Goal: Information Seeking & Learning: Learn about a topic

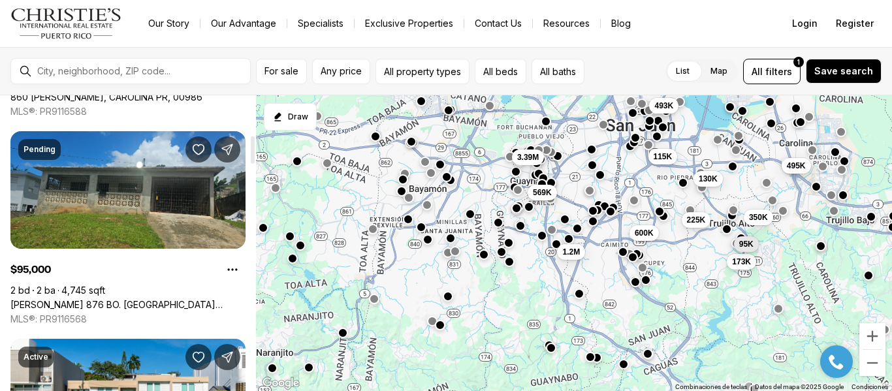
scroll to position [429, 0]
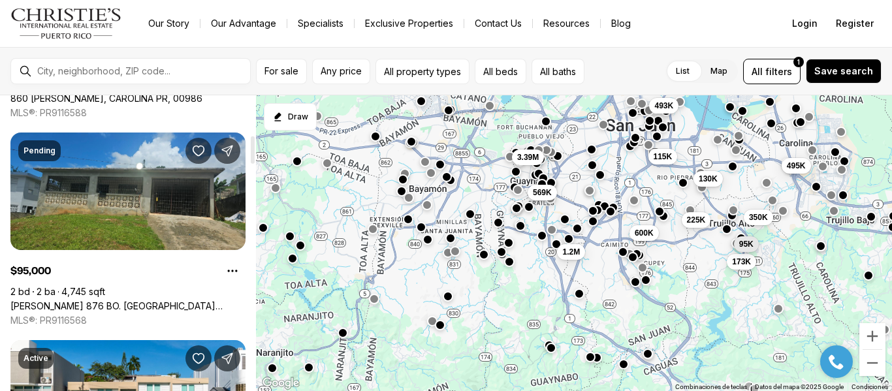
click at [151, 300] on link "[PERSON_NAME] 876 BO. [GEOGRAPHIC_DATA][PERSON_NAME][PERSON_NAME], [PERSON_NAME…" at bounding box center [127, 306] width 235 height 12
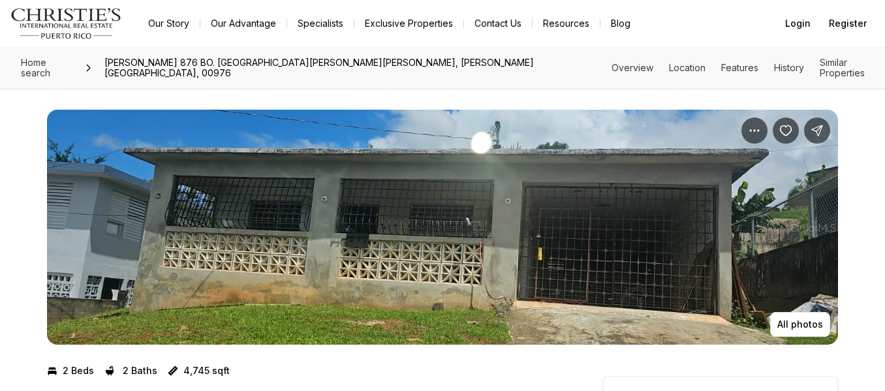
click at [543, 256] on img "View image gallery" at bounding box center [442, 227] width 791 height 235
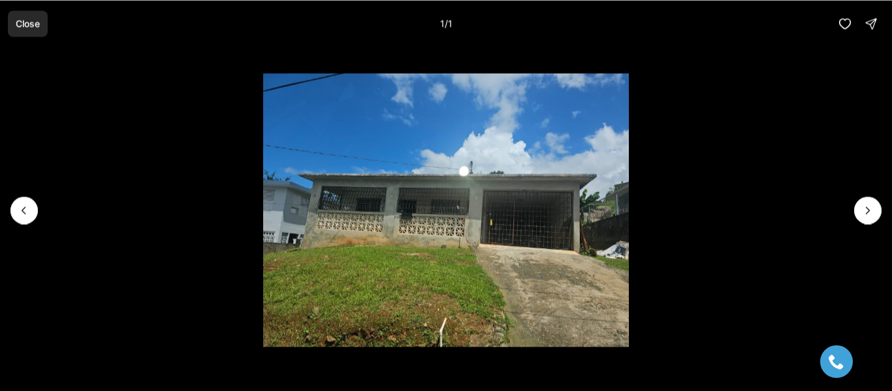
click at [32, 28] on p "Close" at bounding box center [28, 23] width 24 height 10
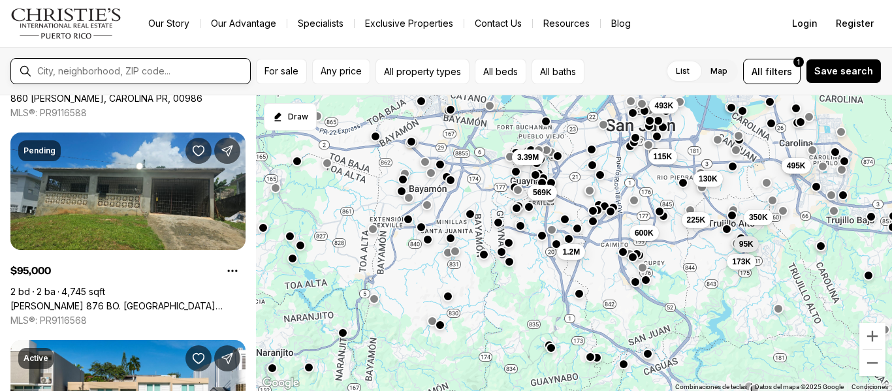
click at [81, 73] on input "text" at bounding box center [141, 71] width 208 height 10
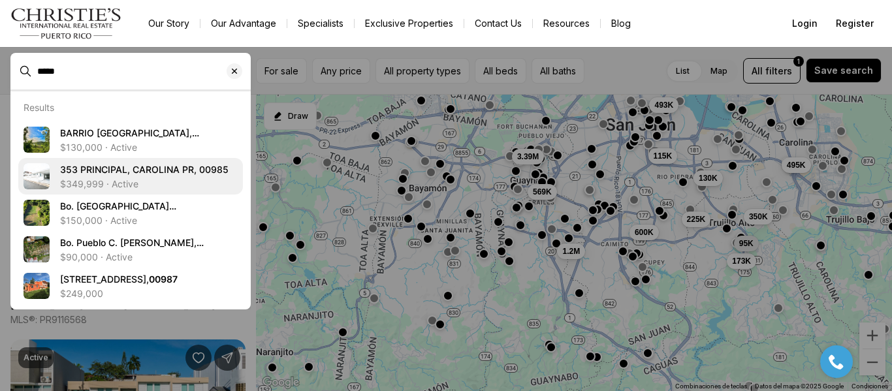
type input "*****"
click at [101, 184] on p "$349,999 · Active" at bounding box center [99, 184] width 78 height 10
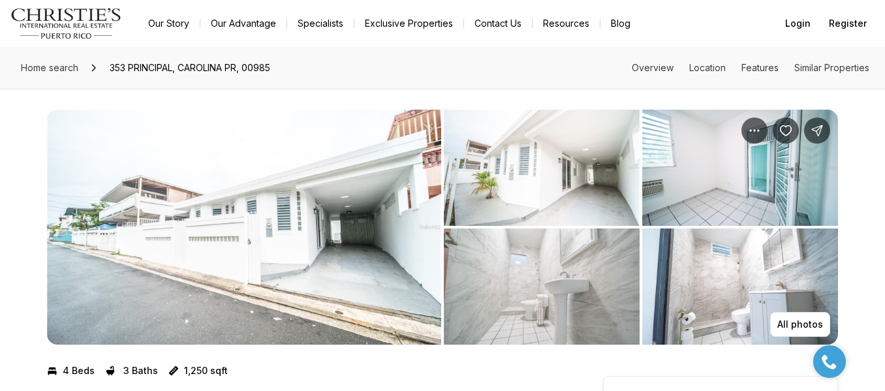
click at [344, 176] on img "View image gallery" at bounding box center [244, 227] width 394 height 235
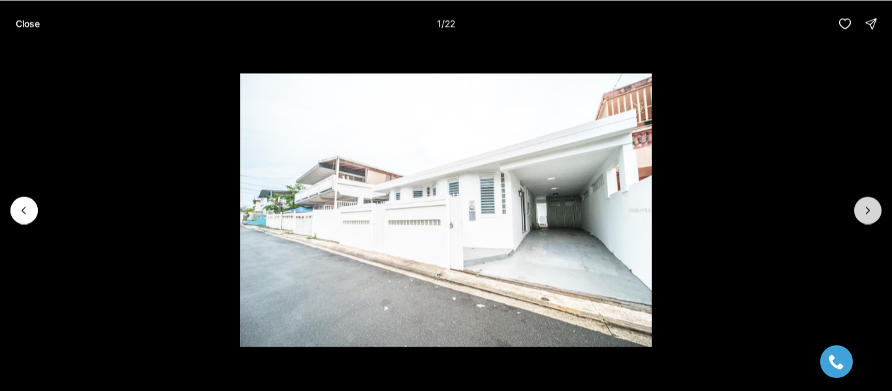
click at [874, 205] on icon "Next slide" at bounding box center [867, 210] width 13 height 13
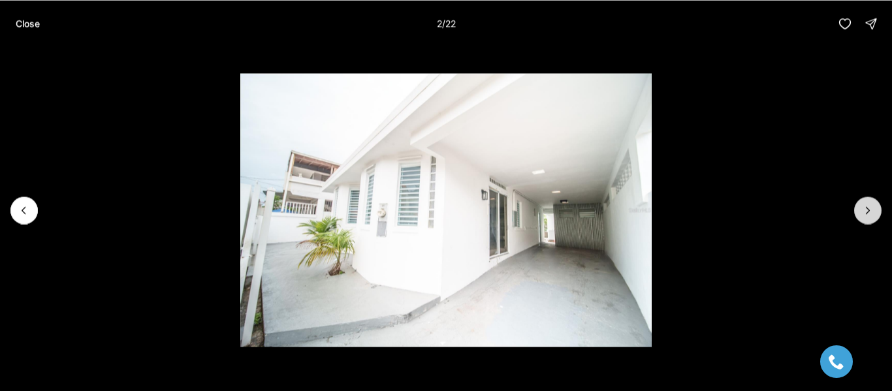
click at [866, 213] on icon "Next slide" at bounding box center [867, 210] width 13 height 13
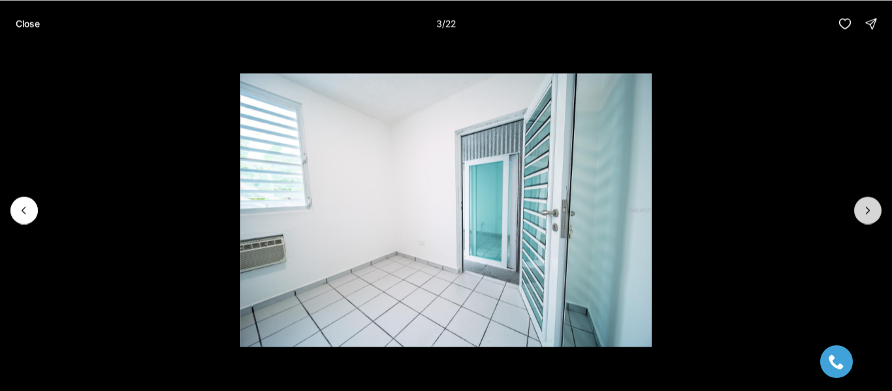
click at [866, 213] on icon "Next slide" at bounding box center [867, 210] width 13 height 13
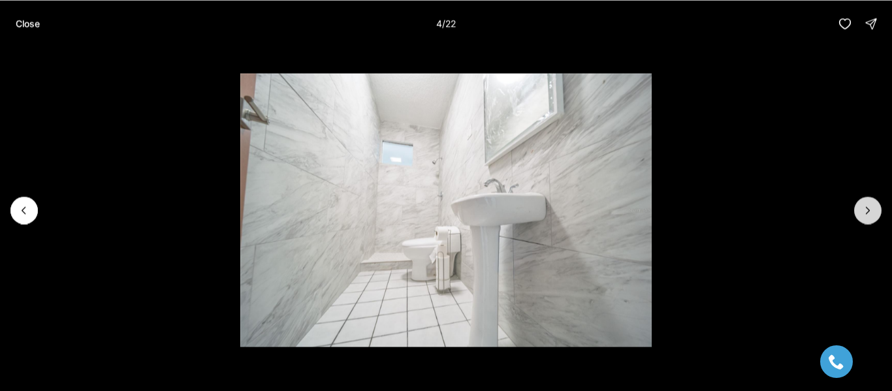
click at [867, 213] on icon "Next slide" at bounding box center [867, 210] width 3 height 7
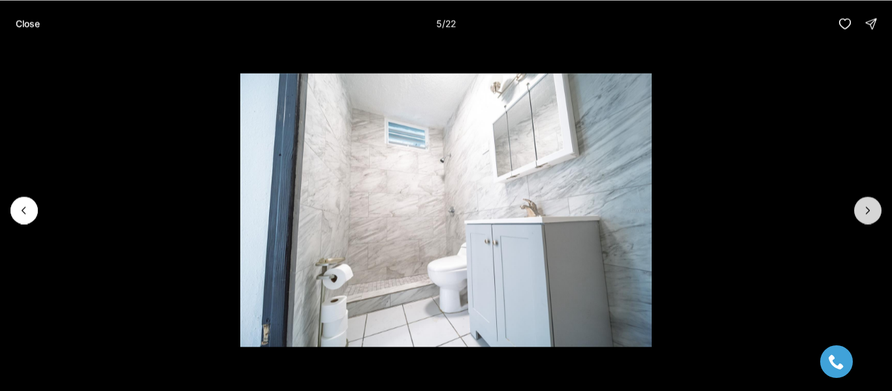
click at [867, 213] on icon "Next slide" at bounding box center [867, 210] width 3 height 7
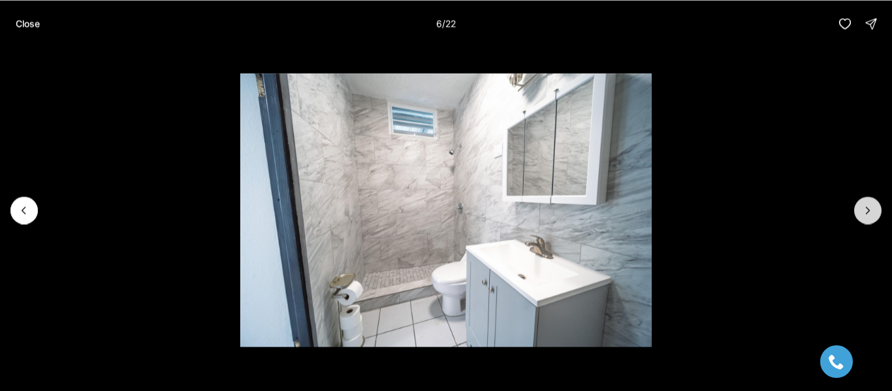
click at [867, 213] on icon "Next slide" at bounding box center [867, 210] width 3 height 7
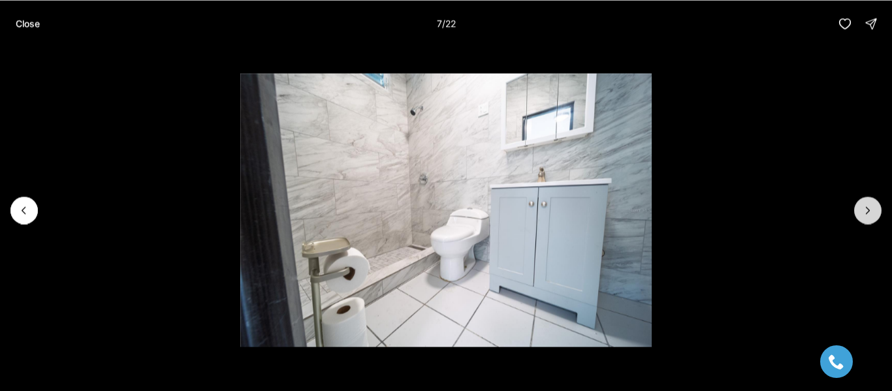
click at [867, 213] on icon "Next slide" at bounding box center [867, 210] width 3 height 7
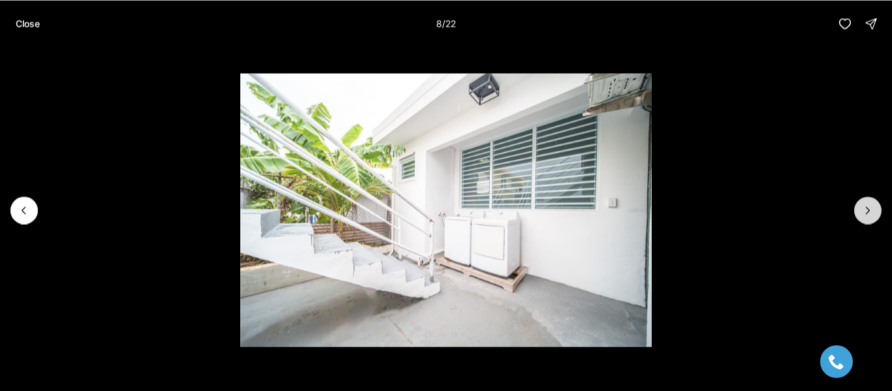
click at [867, 213] on icon "Next slide" at bounding box center [867, 210] width 3 height 7
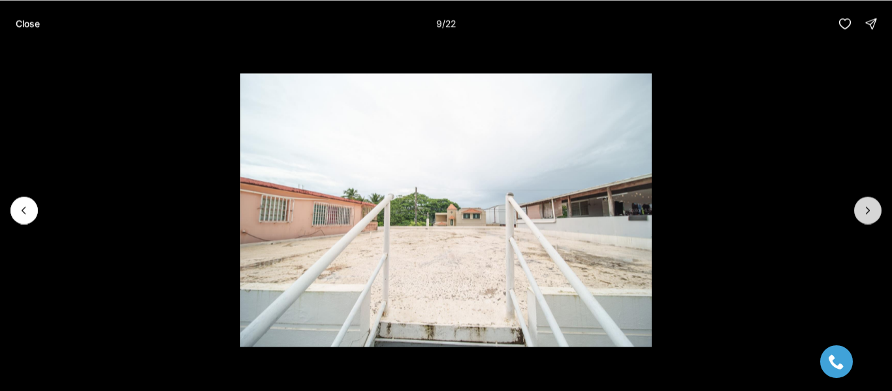
click at [867, 213] on icon "Next slide" at bounding box center [867, 210] width 3 height 7
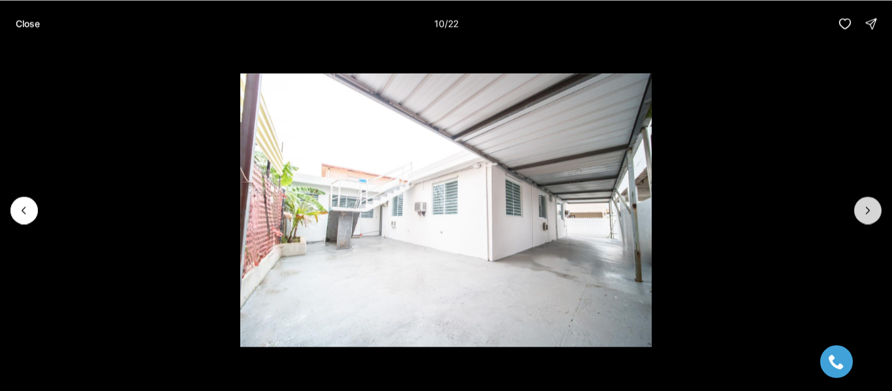
click at [867, 213] on icon "Next slide" at bounding box center [867, 210] width 3 height 7
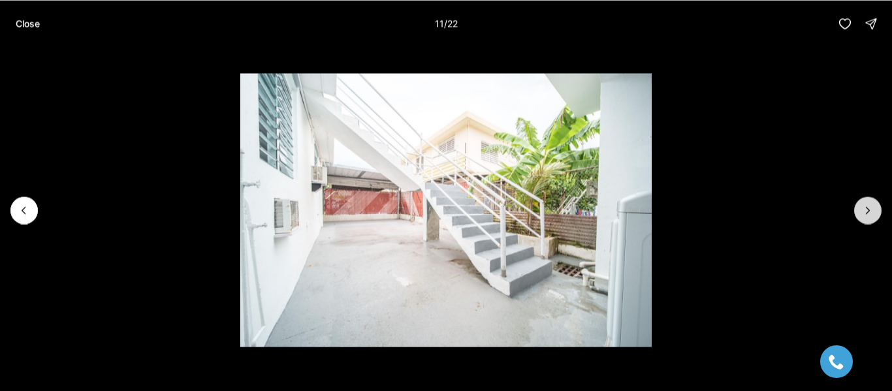
click at [867, 213] on icon "Next slide" at bounding box center [867, 210] width 3 height 7
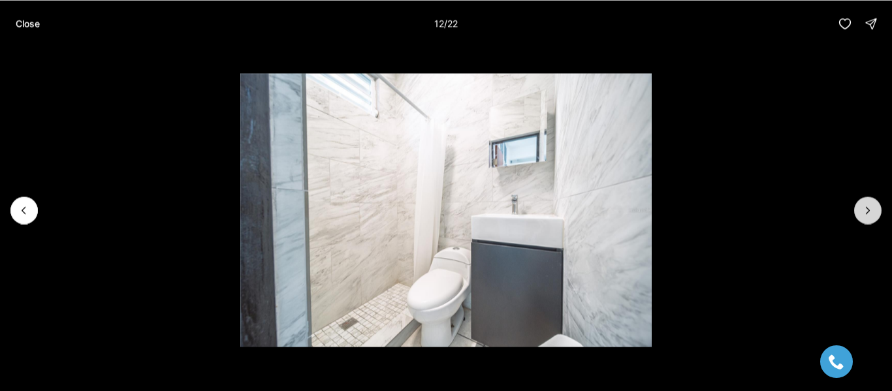
click at [867, 213] on icon "Next slide" at bounding box center [867, 210] width 3 height 7
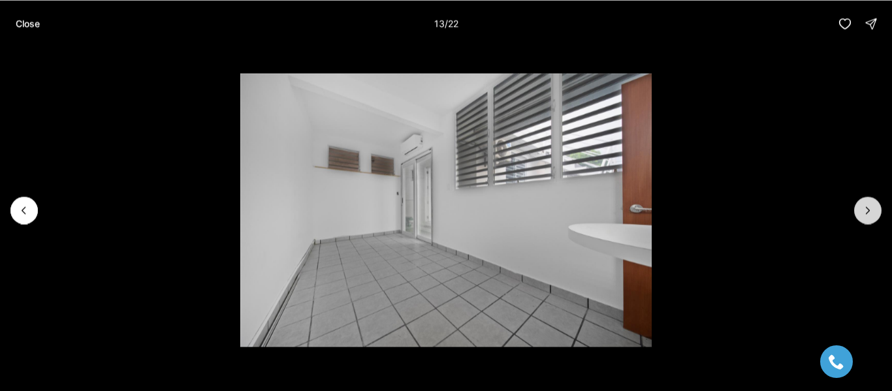
click at [867, 213] on icon "Next slide" at bounding box center [867, 210] width 3 height 7
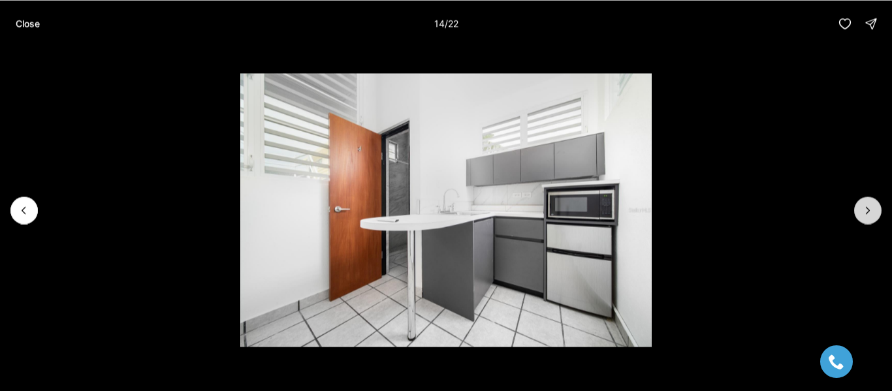
click at [867, 213] on icon "Next slide" at bounding box center [867, 210] width 3 height 7
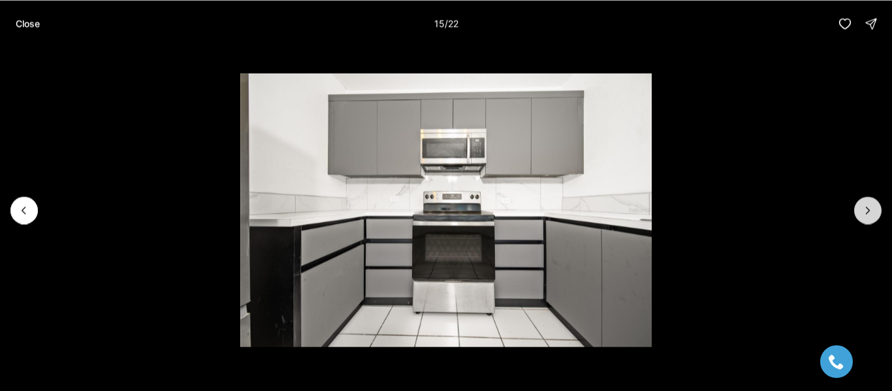
click at [867, 213] on icon "Next slide" at bounding box center [867, 210] width 3 height 7
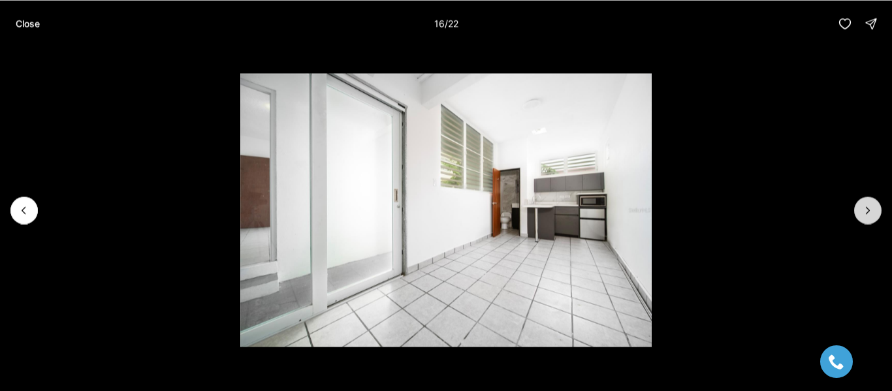
click at [867, 213] on icon "Next slide" at bounding box center [867, 210] width 3 height 7
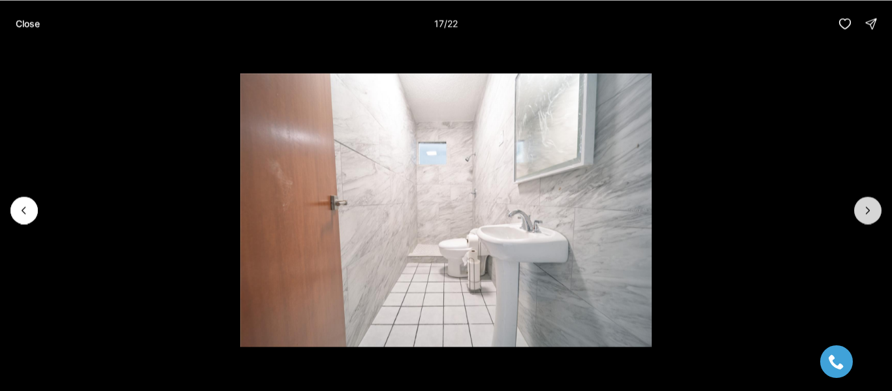
click at [867, 213] on icon "Next slide" at bounding box center [867, 210] width 3 height 7
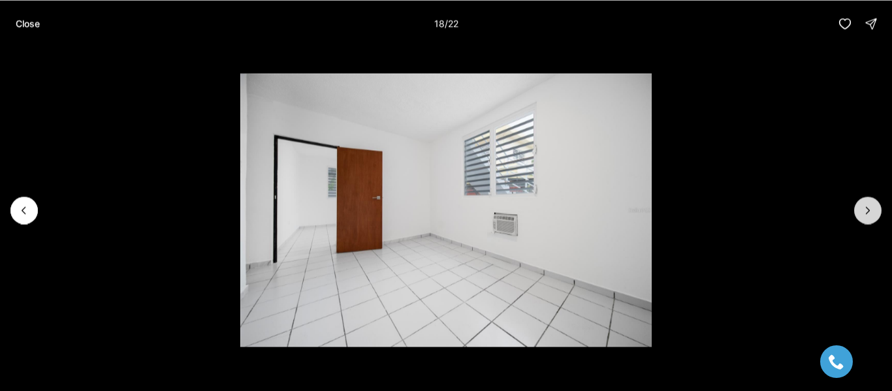
click at [867, 213] on icon "Next slide" at bounding box center [867, 210] width 3 height 7
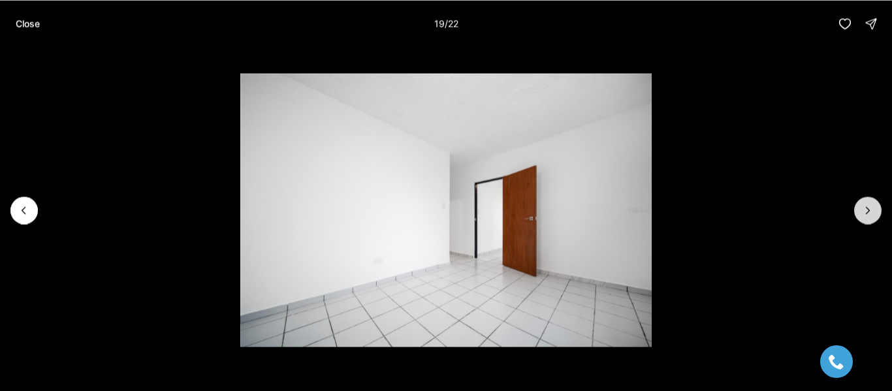
click at [867, 213] on icon "Next slide" at bounding box center [867, 210] width 3 height 7
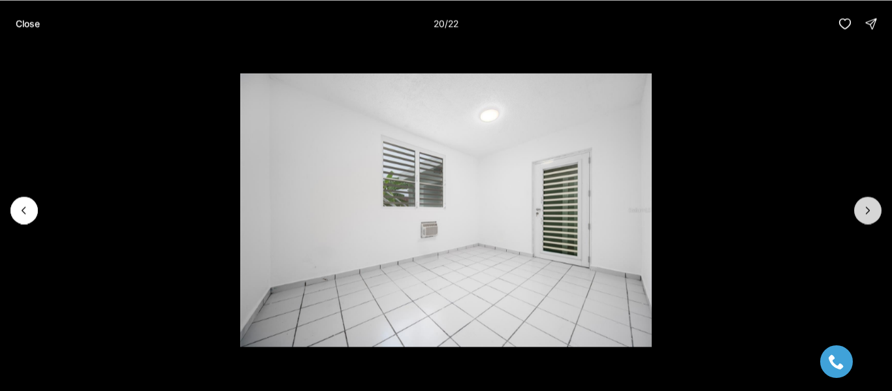
click at [867, 213] on icon "Next slide" at bounding box center [867, 210] width 3 height 7
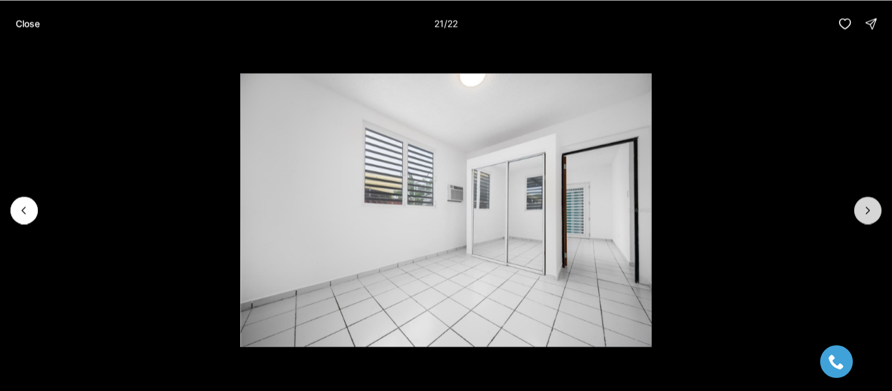
click at [867, 213] on icon "Next slide" at bounding box center [867, 210] width 3 height 7
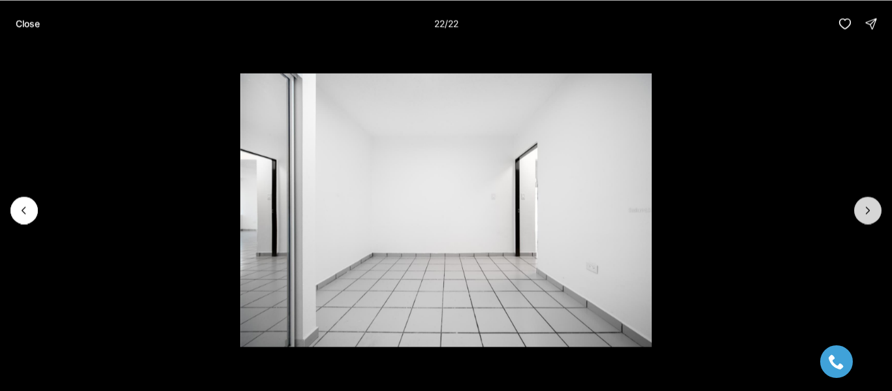
click at [867, 213] on div at bounding box center [867, 210] width 27 height 27
click at [22, 24] on p "Close" at bounding box center [28, 23] width 24 height 10
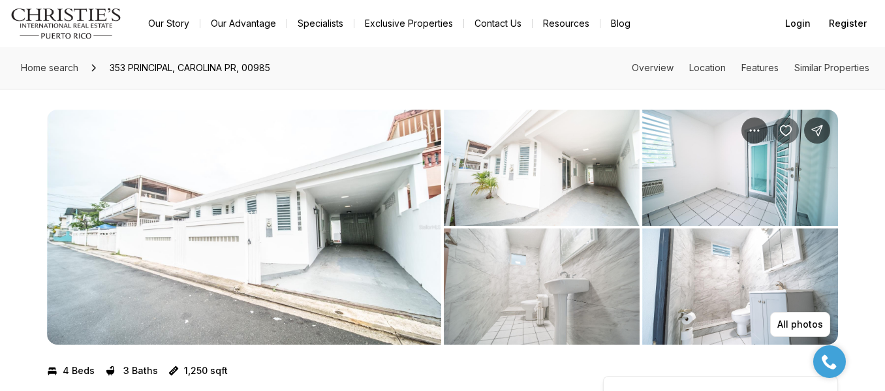
click at [792, 133] on icon "Save Property: 353 PRINCIPAL" at bounding box center [786, 131] width 11 height 10
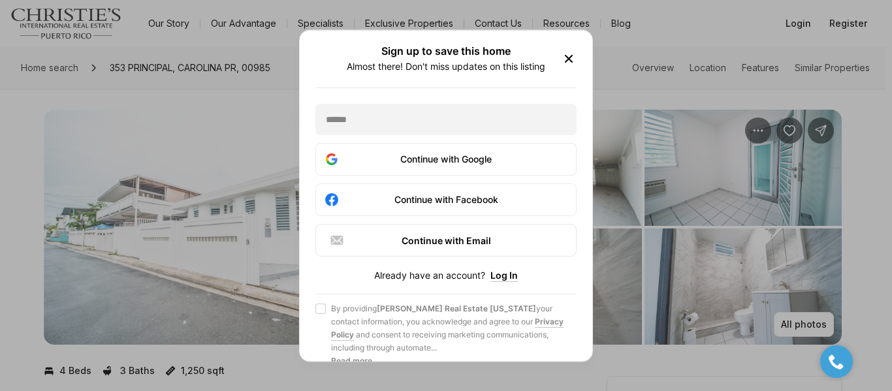
click at [571, 62] on icon "button" at bounding box center [568, 58] width 7 height 7
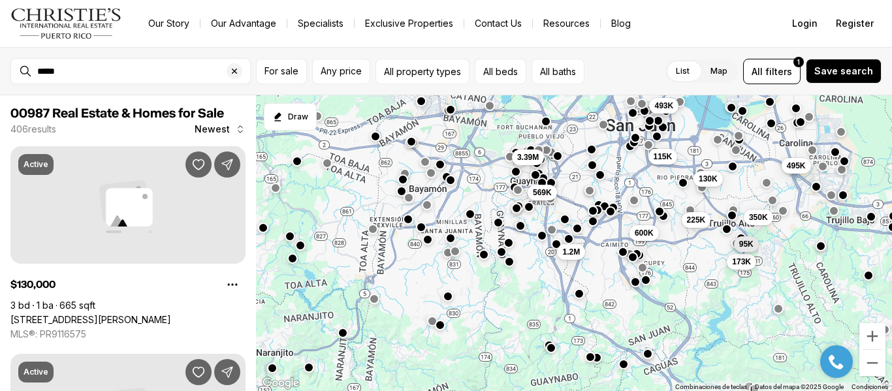
click at [25, 71] on div "*****" at bounding box center [130, 71] width 240 height 26
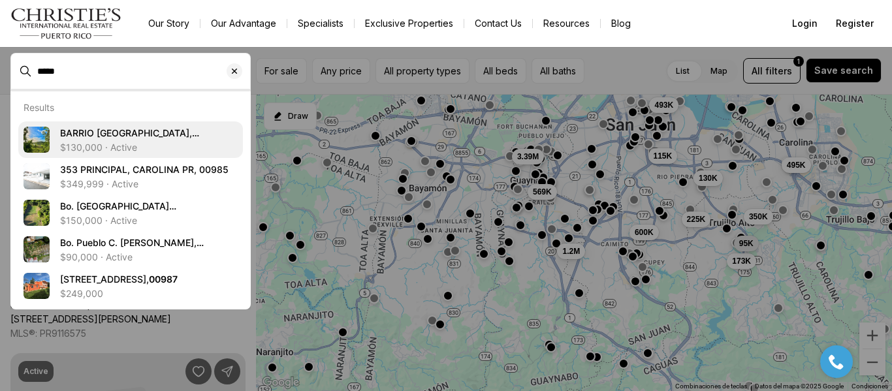
click at [133, 138] on span "BARRIO CACAO, CAROLINA PR, 00987" at bounding box center [149, 133] width 178 height 13
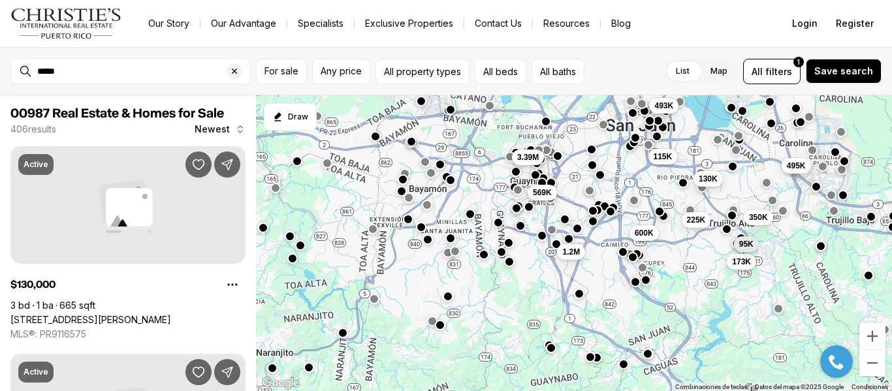
click at [25, 71] on div "*****" at bounding box center [130, 71] width 240 height 26
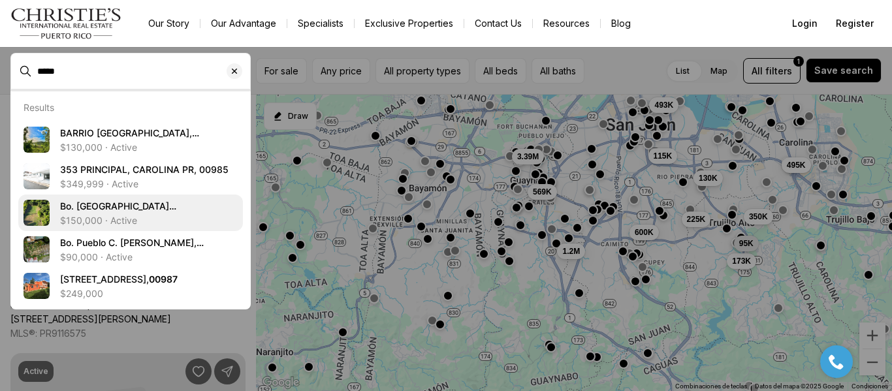
click at [137, 209] on span "Bo. Carruzo SECTOR LAS FLORES, CAROLINA PR, 00987" at bounding box center [122, 218] width 124 height 37
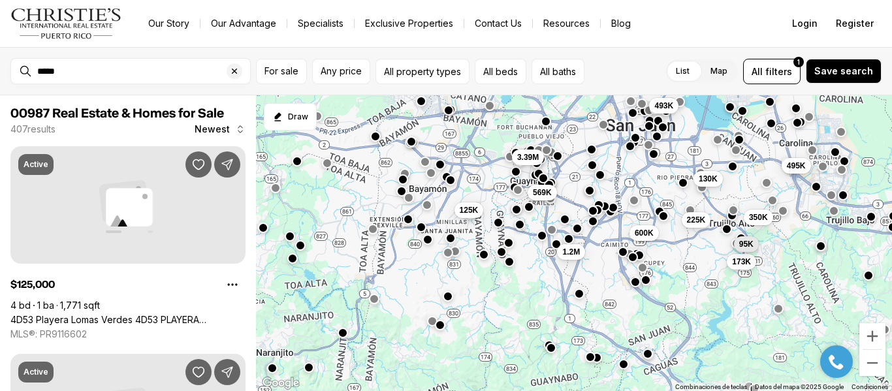
click at [134, 77] on div "*****" at bounding box center [141, 71] width 218 height 21
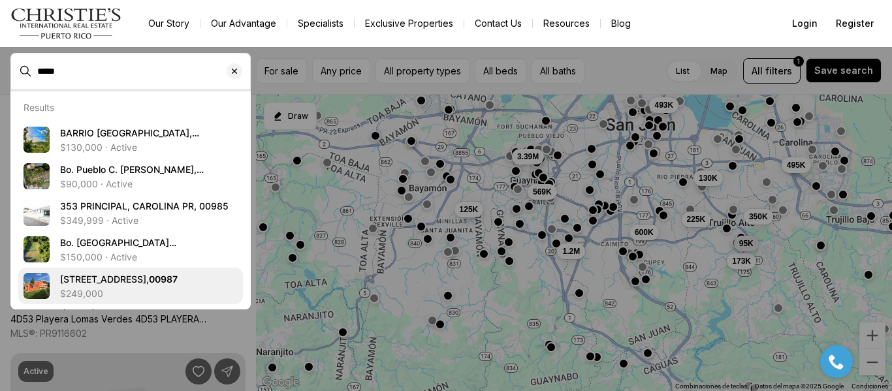
click at [127, 283] on span "Lot 49 7TH STREET, SAINT JUST WD, CAROLINA PR, 00987" at bounding box center [119, 279] width 118 height 11
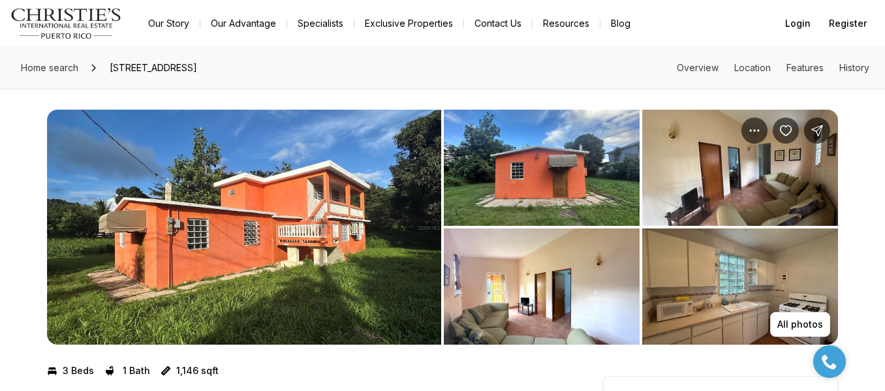
click at [519, 204] on img "View image gallery" at bounding box center [542, 168] width 196 height 116
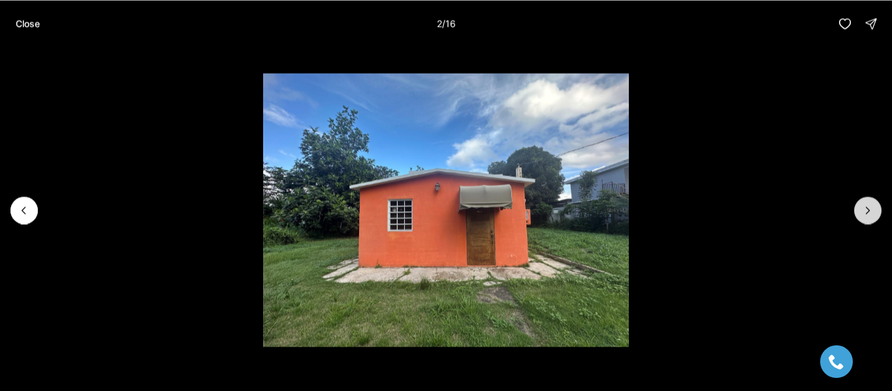
click at [866, 212] on icon "Next slide" at bounding box center [867, 210] width 13 height 13
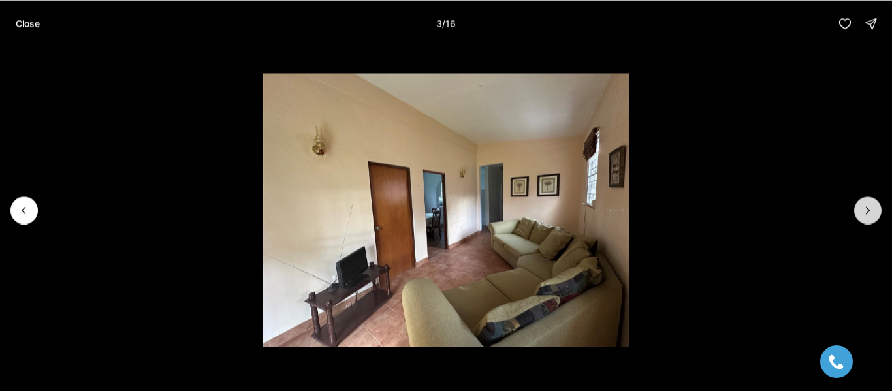
click at [868, 215] on icon "Next slide" at bounding box center [867, 210] width 13 height 13
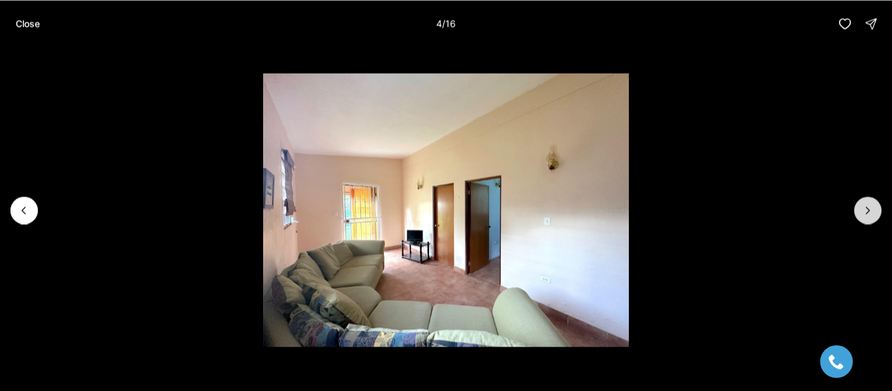
click at [868, 215] on icon "Next slide" at bounding box center [867, 210] width 13 height 13
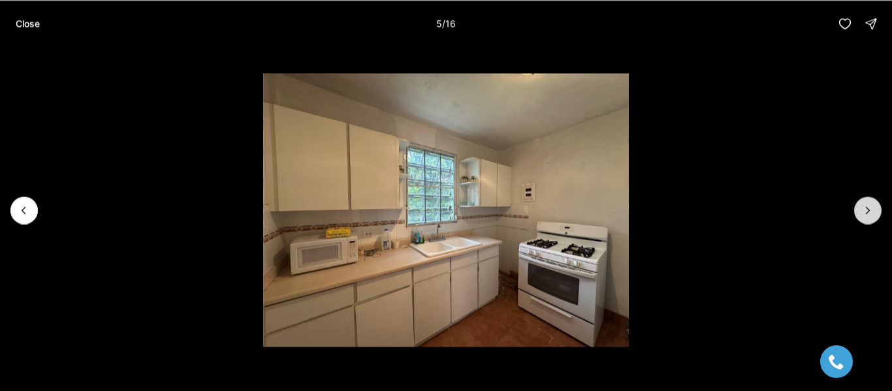
click at [868, 215] on icon "Next slide" at bounding box center [867, 210] width 13 height 13
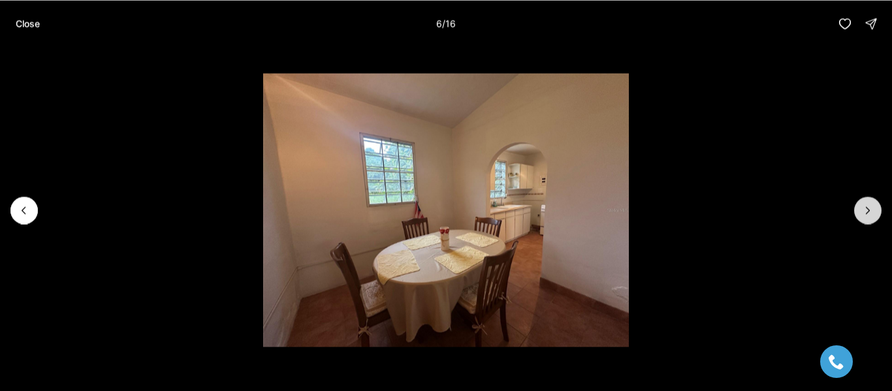
click at [868, 215] on icon "Next slide" at bounding box center [867, 210] width 13 height 13
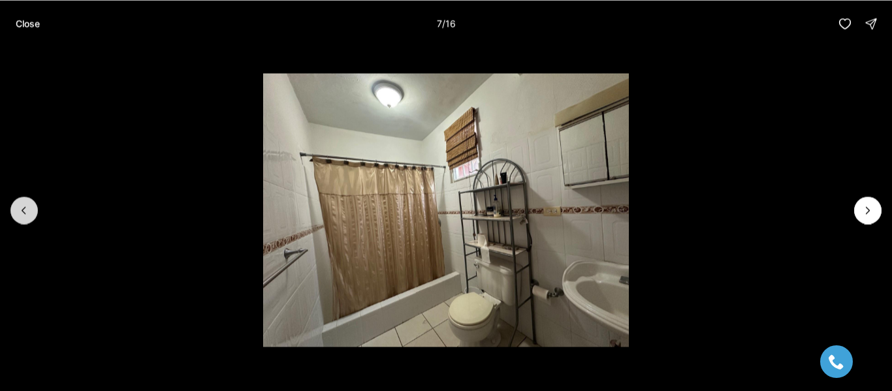
click at [25, 213] on icon "Previous slide" at bounding box center [23, 210] width 3 height 7
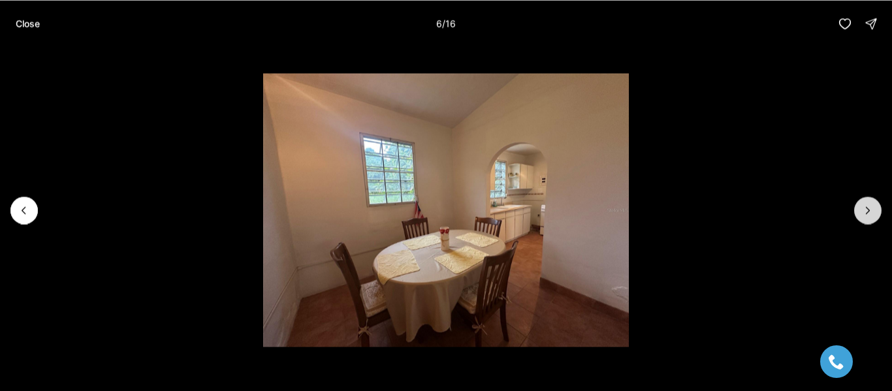
click at [870, 219] on button "Next slide" at bounding box center [867, 210] width 27 height 27
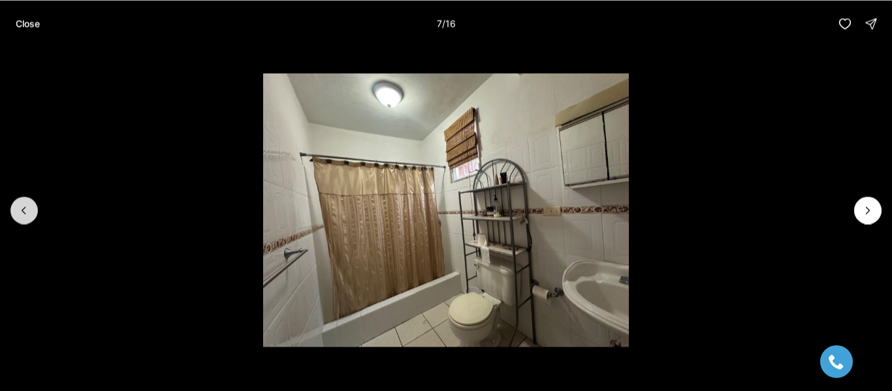
click at [26, 216] on icon "Previous slide" at bounding box center [24, 210] width 13 height 13
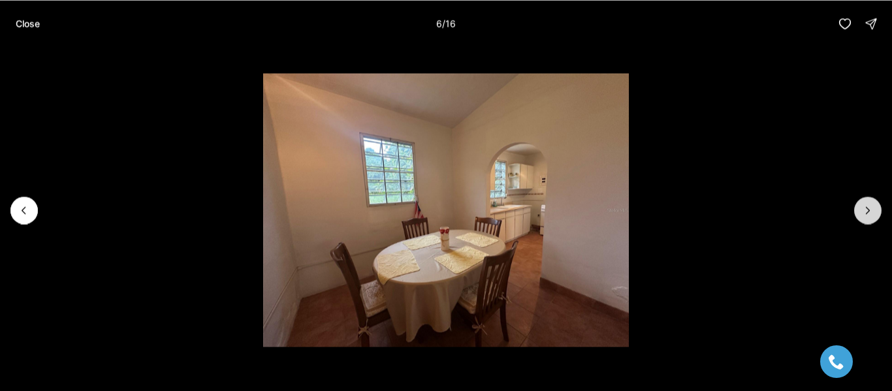
click at [861, 219] on button "Next slide" at bounding box center [867, 210] width 27 height 27
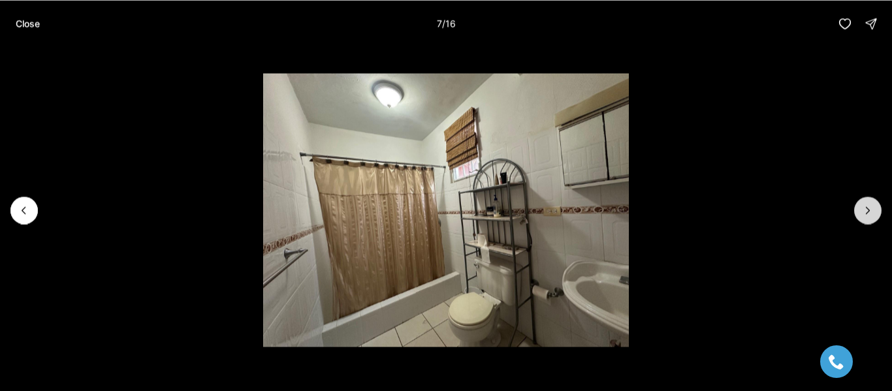
click at [864, 212] on icon "Next slide" at bounding box center [867, 210] width 13 height 13
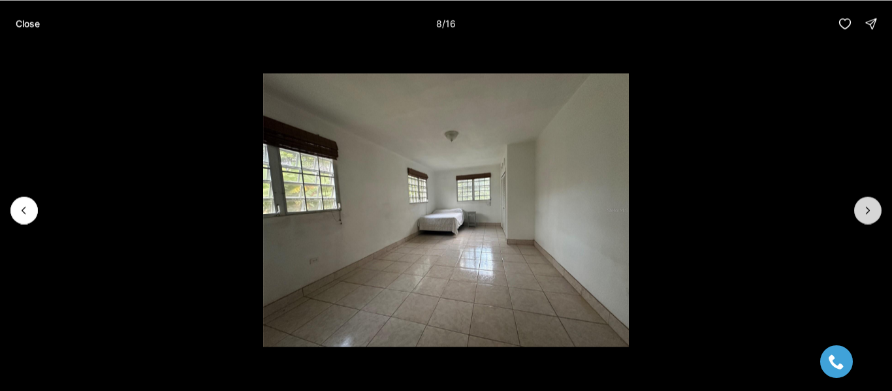
click at [864, 212] on icon "Next slide" at bounding box center [867, 210] width 13 height 13
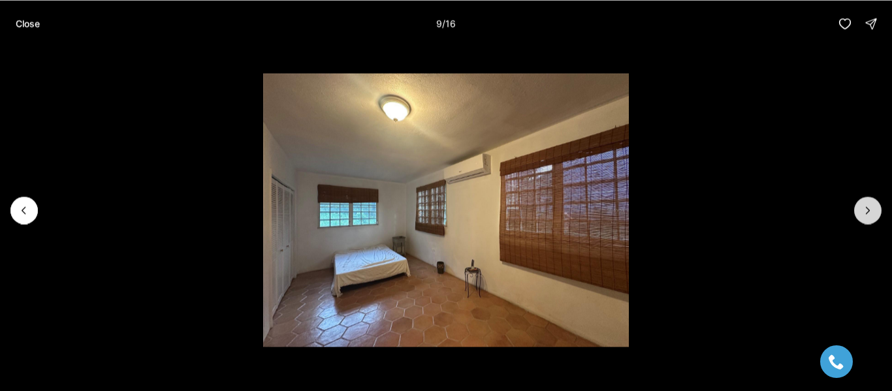
click at [864, 212] on icon "Next slide" at bounding box center [867, 210] width 13 height 13
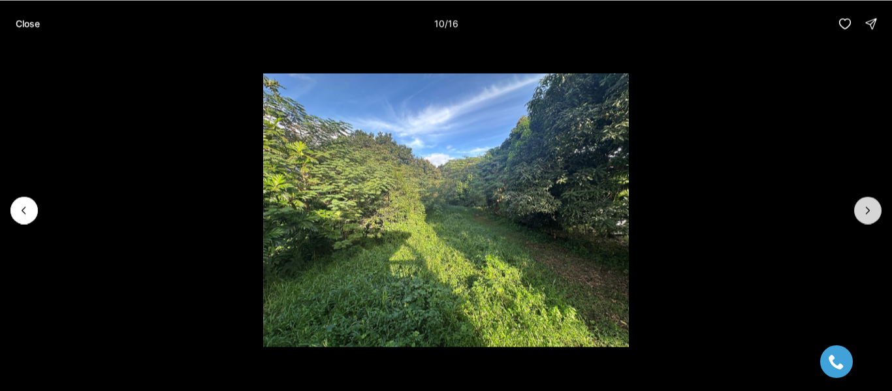
click at [866, 210] on icon "Next slide" at bounding box center [867, 210] width 13 height 13
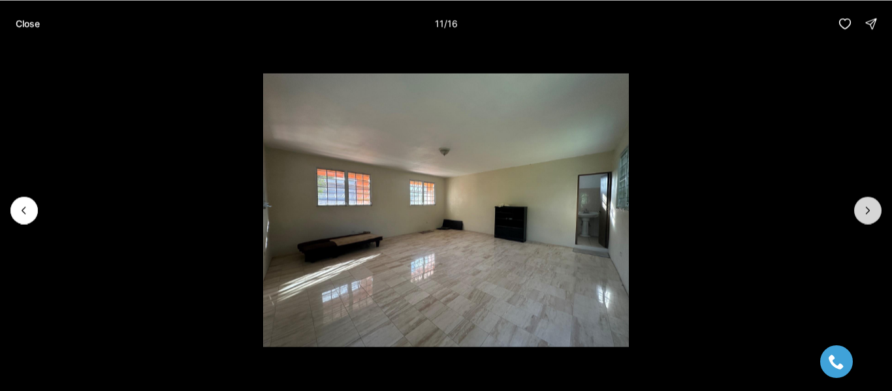
click at [866, 210] on icon "Next slide" at bounding box center [867, 210] width 13 height 13
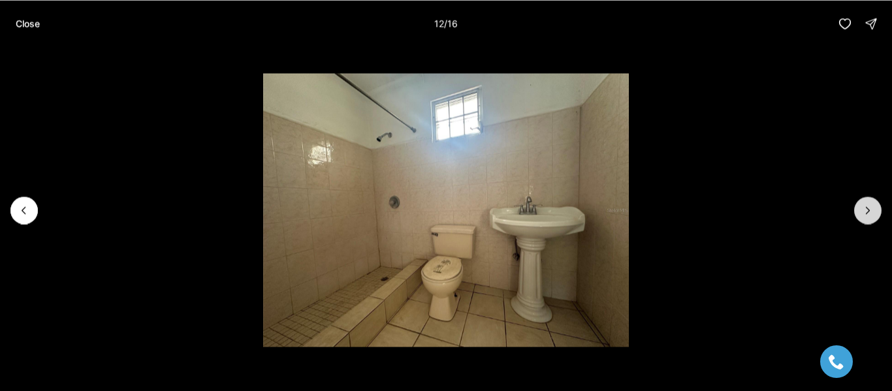
click at [866, 210] on icon "Next slide" at bounding box center [867, 210] width 13 height 13
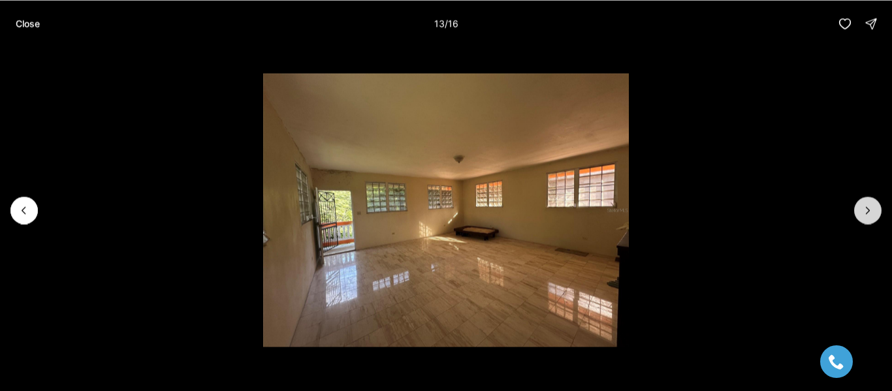
click at [866, 210] on icon "Next slide" at bounding box center [867, 210] width 13 height 13
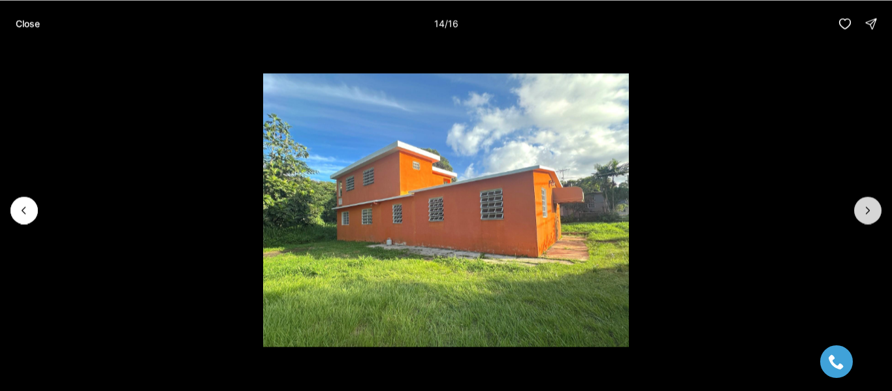
click at [866, 210] on icon "Next slide" at bounding box center [867, 210] width 13 height 13
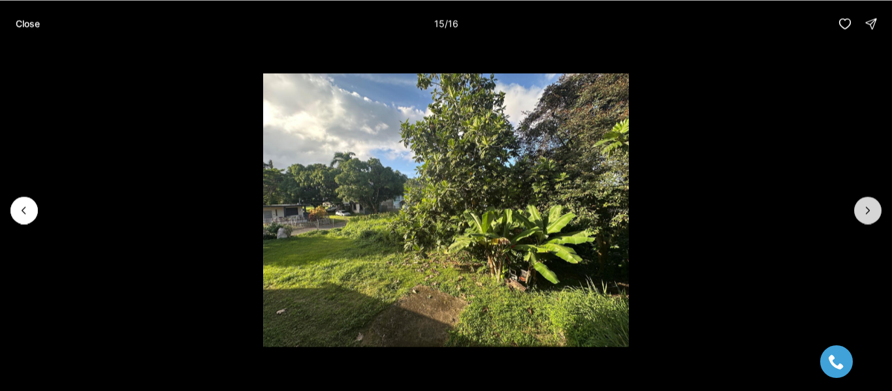
click at [866, 210] on icon "Next slide" at bounding box center [867, 210] width 13 height 13
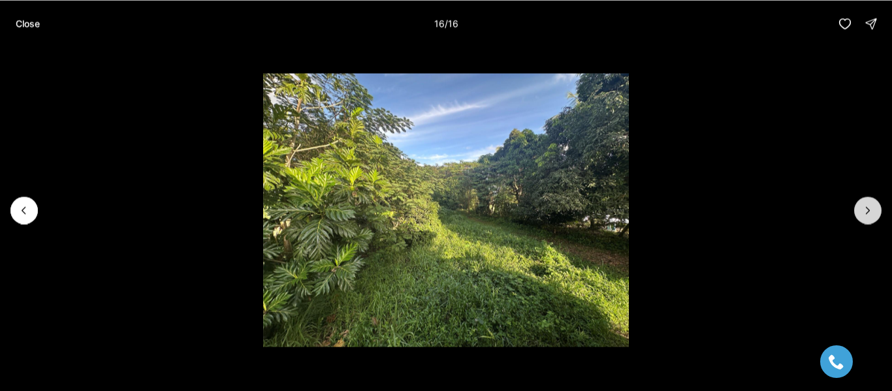
click at [866, 210] on div at bounding box center [867, 210] width 27 height 27
click at [27, 24] on p "Close" at bounding box center [28, 23] width 24 height 10
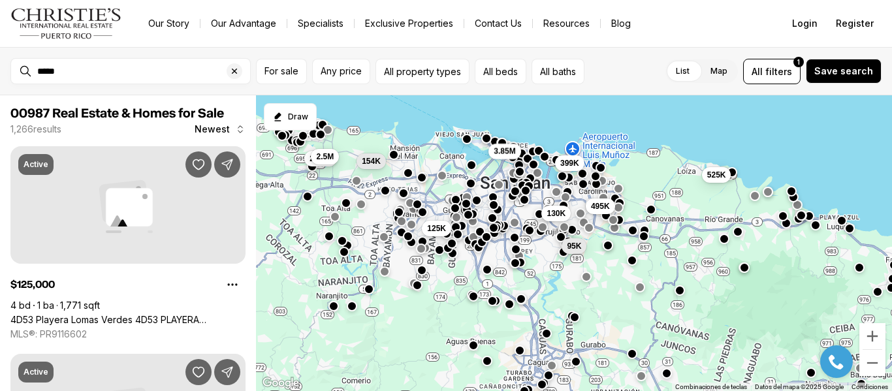
click at [25, 73] on div "*****" at bounding box center [130, 71] width 240 height 26
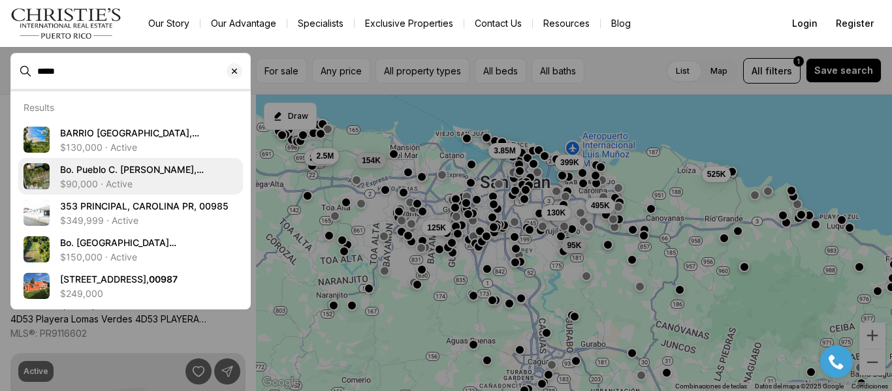
click at [146, 185] on div "$90,000 · Active" at bounding box center [149, 184] width 178 height 10
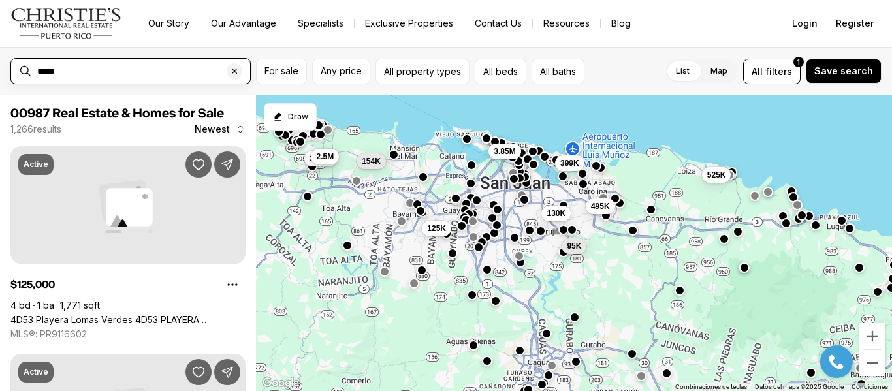
click at [86, 67] on input "*****" at bounding box center [141, 71] width 208 height 10
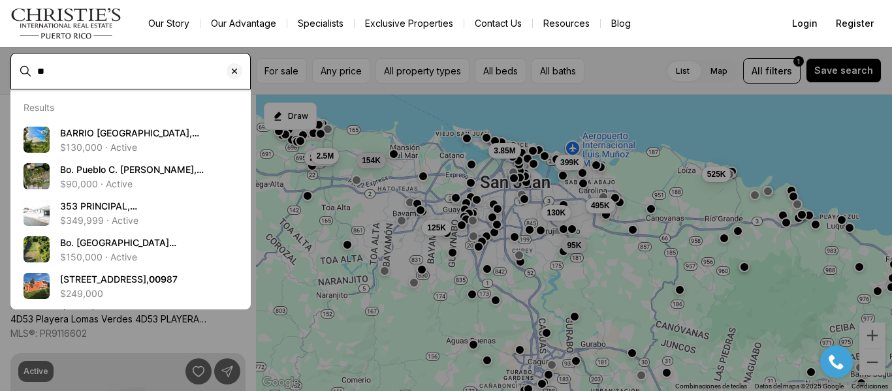
type input "*"
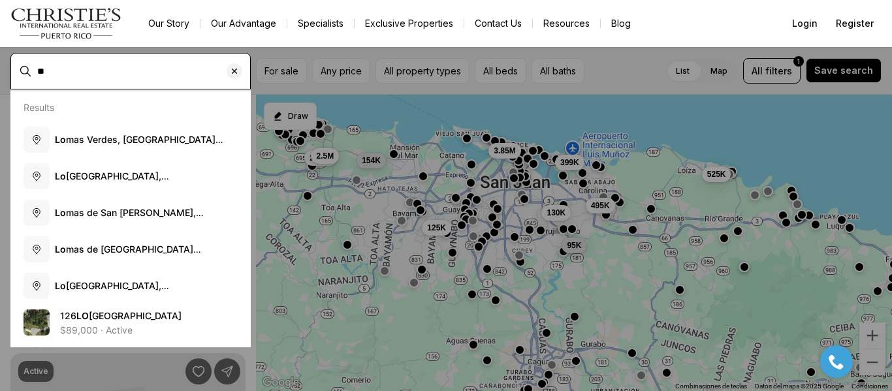
type input "*"
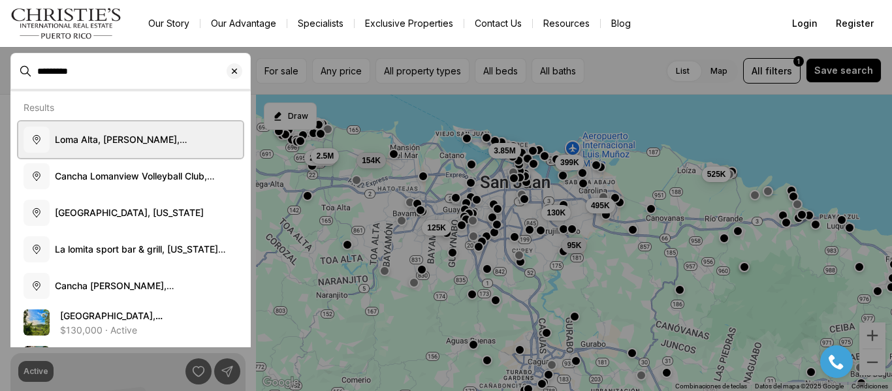
click at [115, 134] on span "Loma Alta, Martín González, Carolina, 00987, Puerto Rico" at bounding box center [146, 146] width 182 height 24
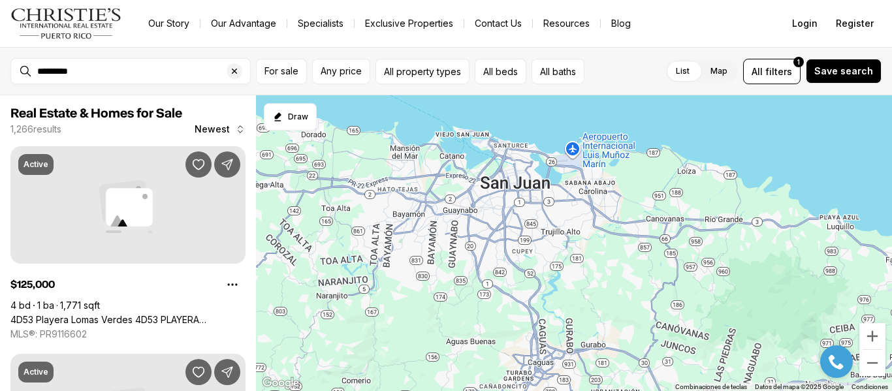
type input "**********"
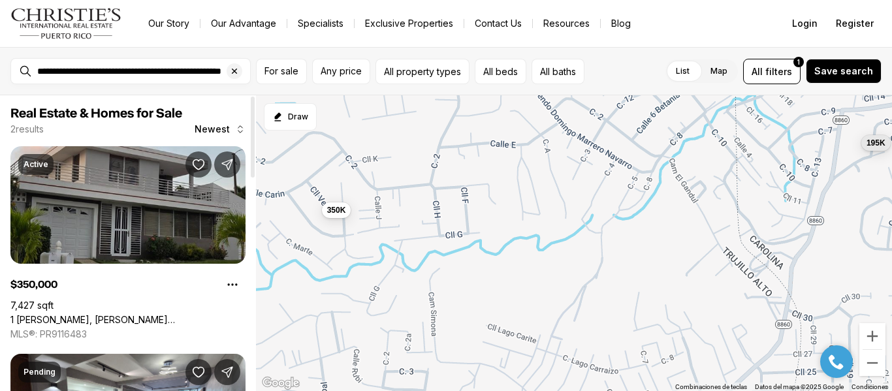
click at [142, 314] on link "1 VENUS GARDES, TRUJILLO ALTO PR, 00976" at bounding box center [127, 320] width 235 height 12
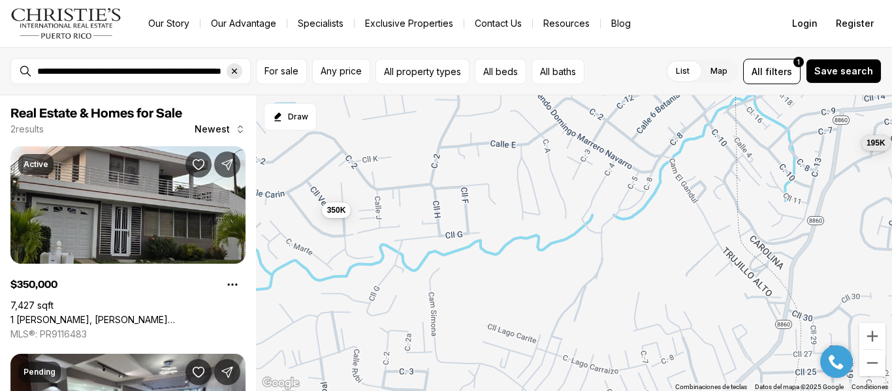
click at [234, 73] on icon "Clear search input" at bounding box center [234, 71] width 10 height 10
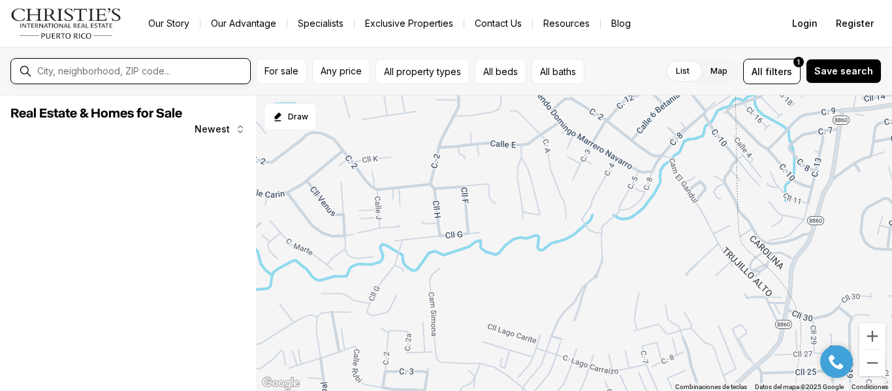
click at [106, 69] on input "text" at bounding box center [141, 71] width 208 height 10
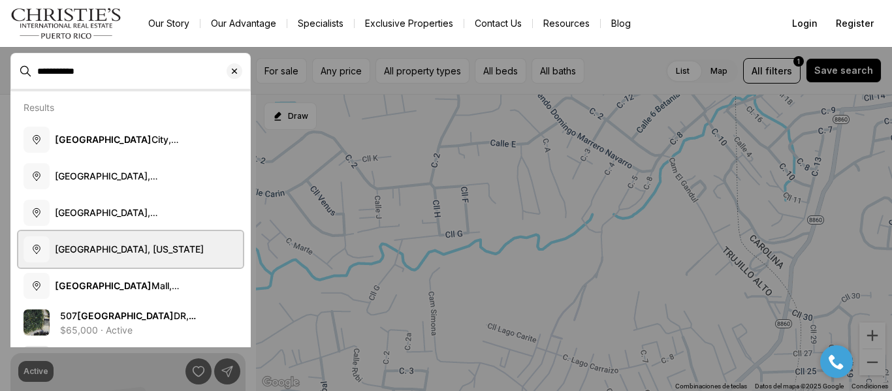
click at [112, 255] on span "[GEOGRAPHIC_DATA], [US_STATE]" at bounding box center [129, 249] width 149 height 13
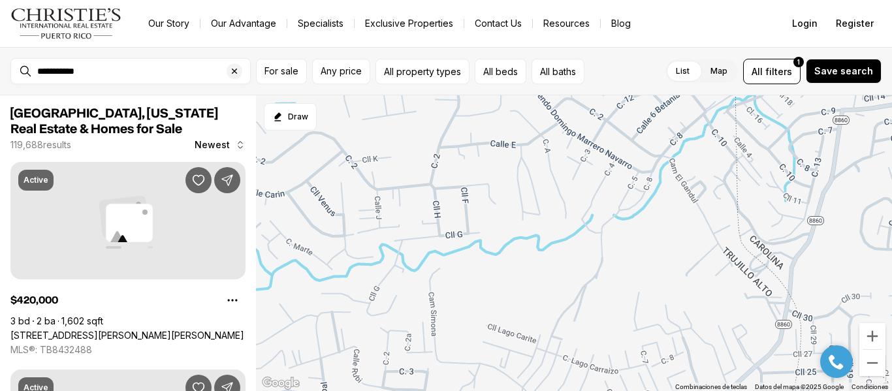
type input "**********"
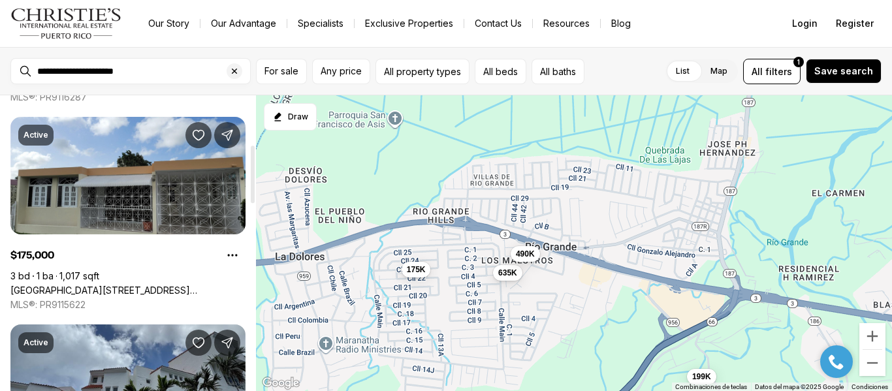
scroll to position [253, 0]
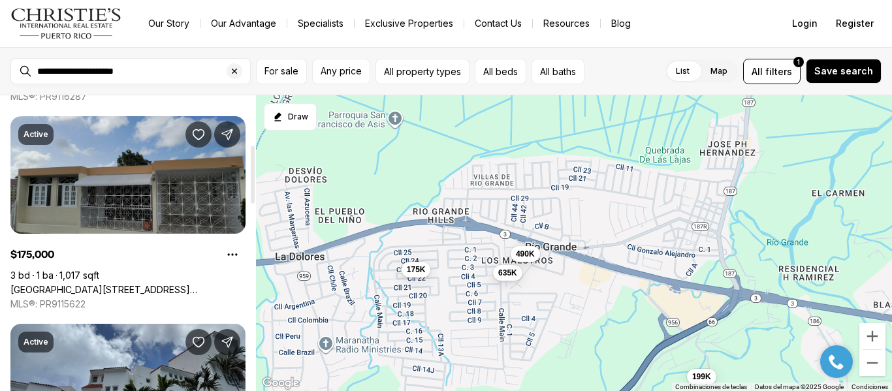
click at [123, 284] on link "[GEOGRAPHIC_DATA][STREET_ADDRESS][GEOGRAPHIC_DATA]" at bounding box center [127, 290] width 235 height 12
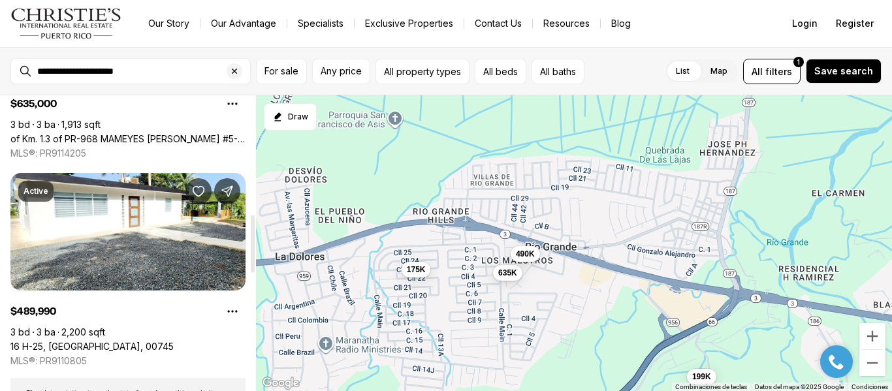
scroll to position [613, 0]
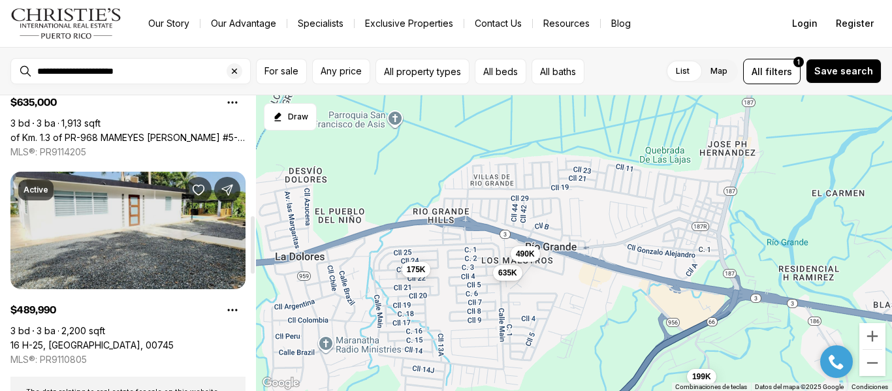
click at [127, 340] on link "16 H-25, [GEOGRAPHIC_DATA], 00745" at bounding box center [91, 346] width 163 height 12
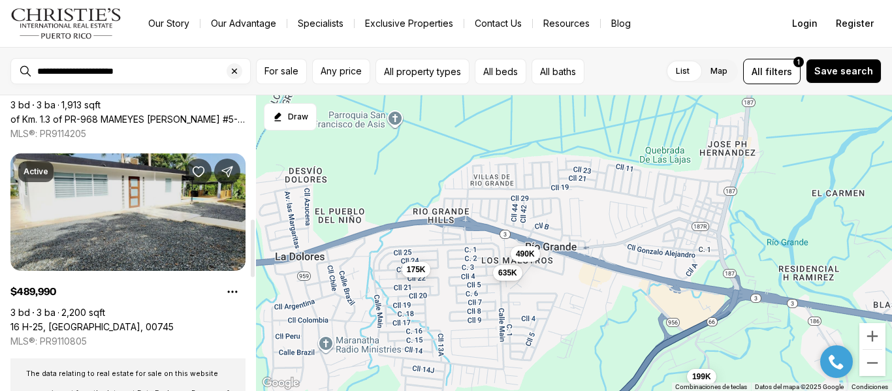
scroll to position [632, 0]
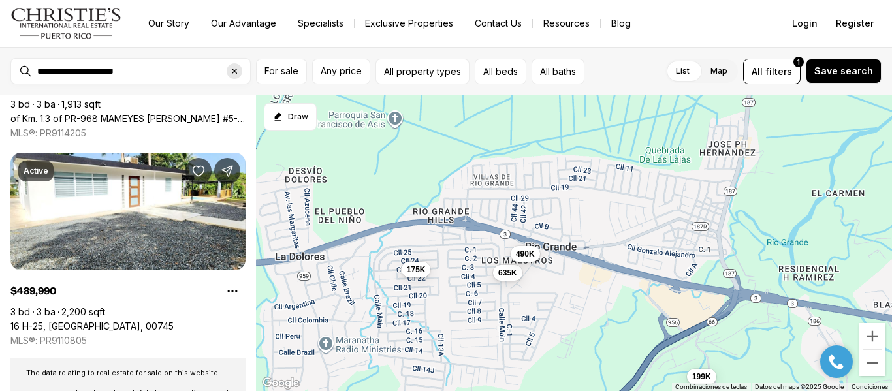
click at [238, 68] on icon "Clear search input" at bounding box center [234, 71] width 10 height 10
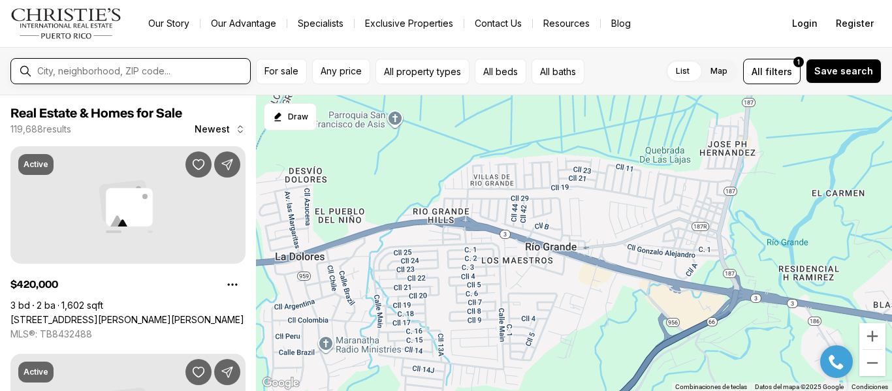
click at [85, 72] on input "text" at bounding box center [141, 71] width 208 height 10
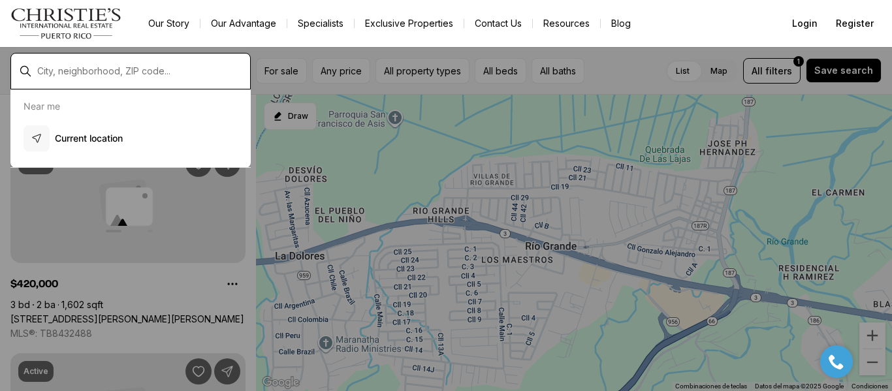
type input "*"
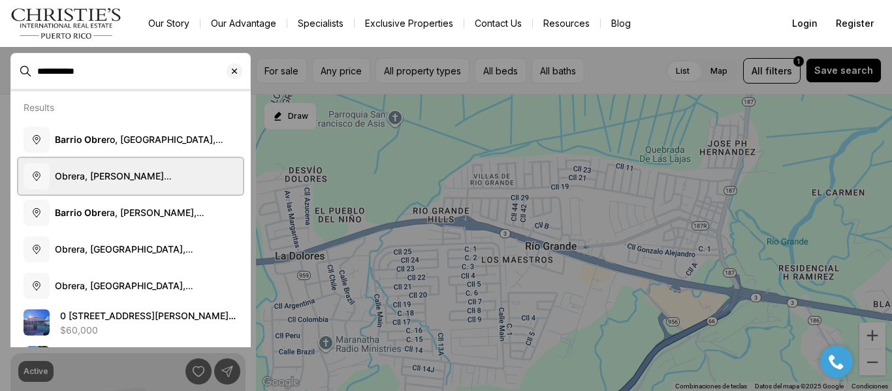
click at [128, 158] on button "Obrera, [PERSON_NAME][GEOGRAPHIC_DATA], [GEOGRAPHIC_DATA], [GEOGRAPHIC_DATA]" at bounding box center [130, 176] width 225 height 37
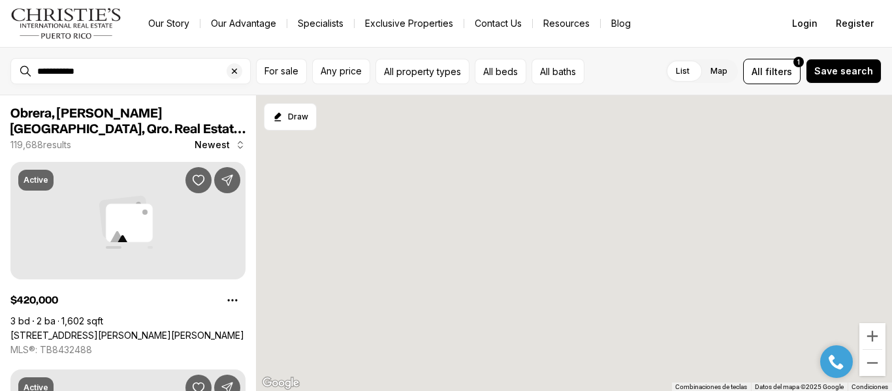
type input "**********"
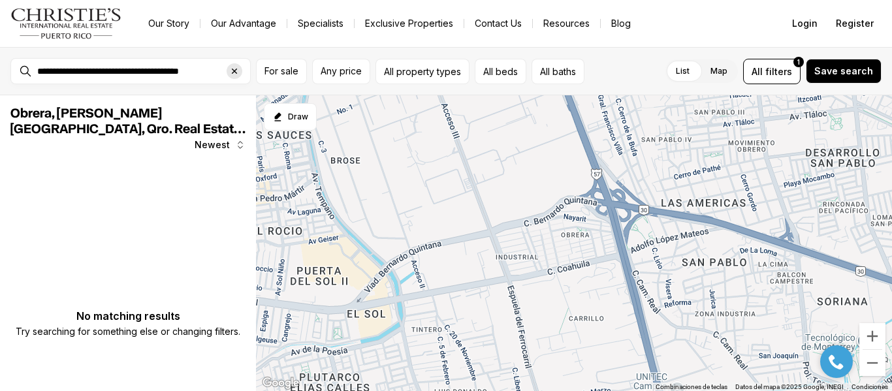
click at [232, 69] on icon "Clear search input" at bounding box center [234, 71] width 10 height 10
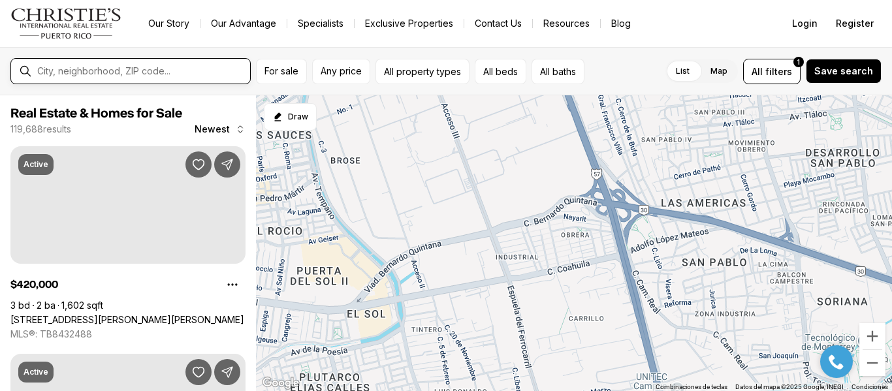
click at [90, 72] on input "text" at bounding box center [141, 71] width 208 height 10
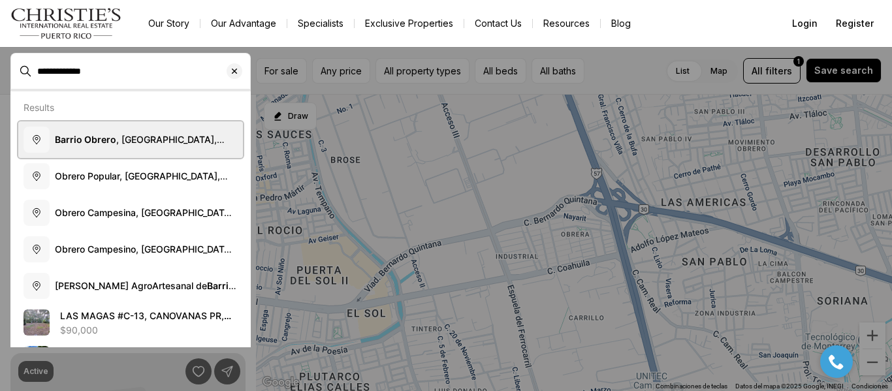
click at [157, 143] on span "[GEOGRAPHIC_DATA] , [GEOGRAPHIC_DATA], [GEOGRAPHIC_DATA][PERSON_NAME], [US_STAT…" at bounding box center [140, 152] width 170 height 37
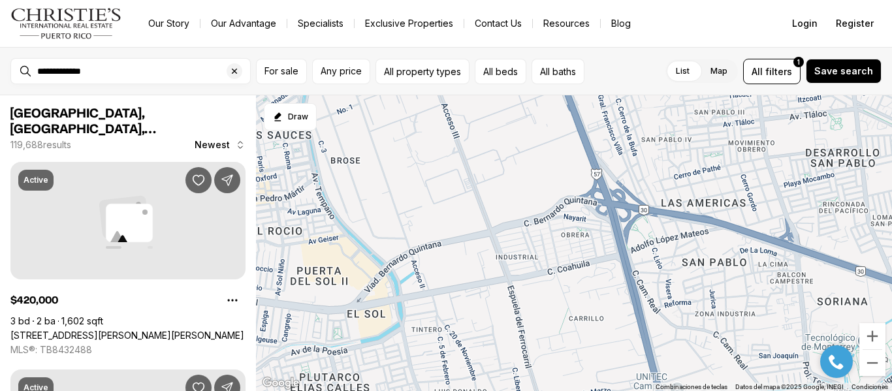
type input "**********"
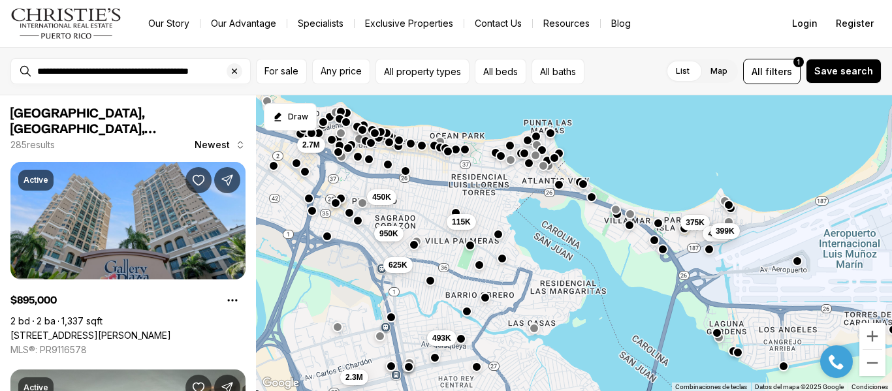
click at [24, 70] on div "**********" at bounding box center [130, 71] width 240 height 26
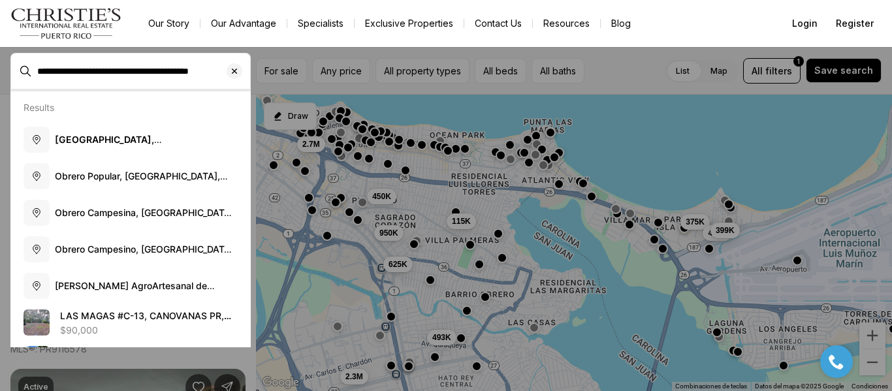
click at [27, 75] on div "**********" at bounding box center [130, 71] width 240 height 37
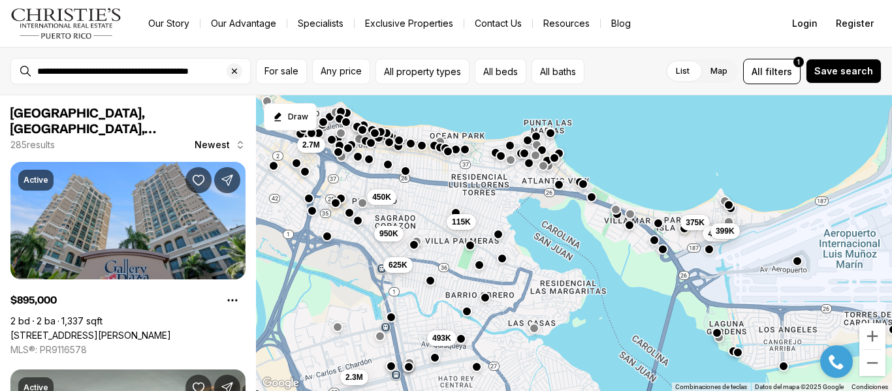
click at [472, 254] on div "493K 625K 950K 115K 375K 490K 399K 2.7M 2.3M 450K" at bounding box center [574, 243] width 636 height 296
click at [471, 242] on button "button" at bounding box center [470, 244] width 10 height 10
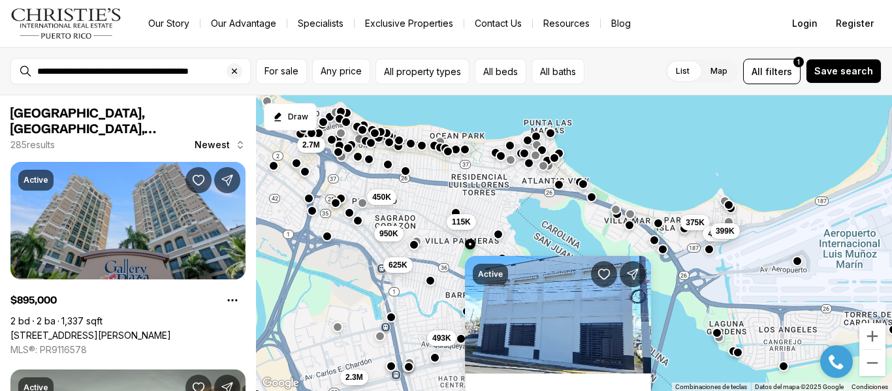
click at [469, 244] on button "button" at bounding box center [470, 244] width 10 height 10
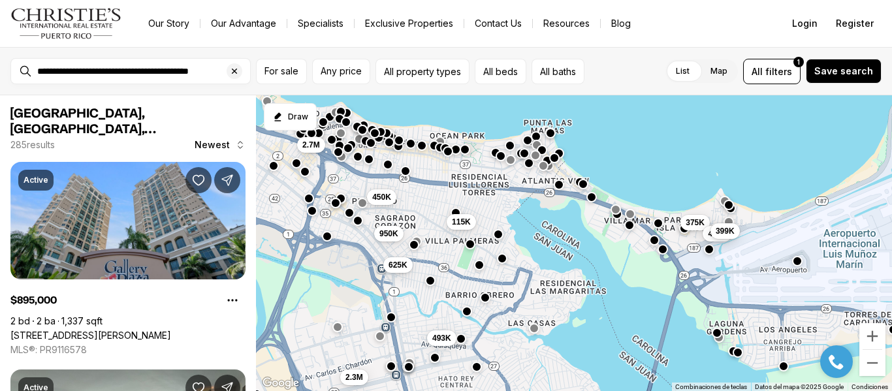
click at [469, 244] on button "button" at bounding box center [470, 244] width 10 height 10
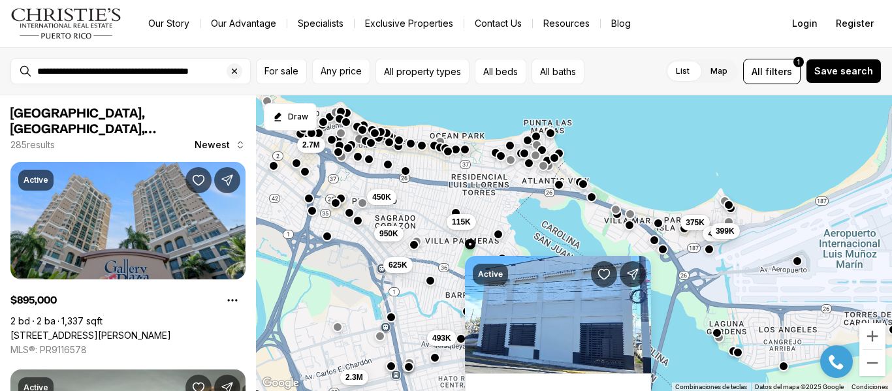
click at [454, 292] on div "493K 625K 950K 115K 375K 490K 399K 2.7M 2.3M 450K" at bounding box center [574, 243] width 636 height 296
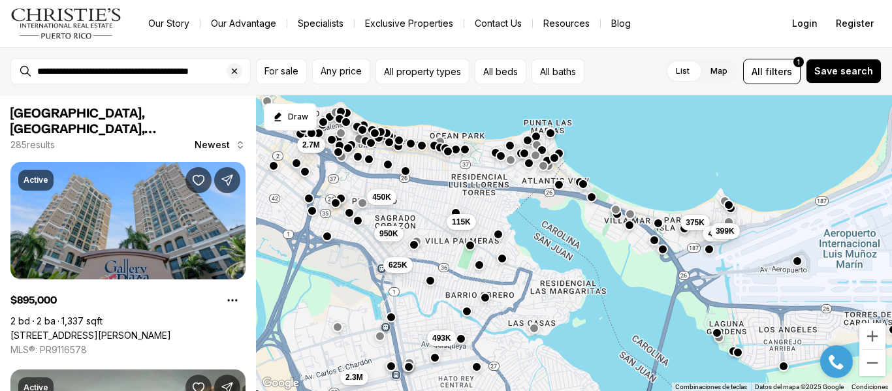
click at [501, 264] on div "493K 625K 950K 115K 375K 490K 399K 2.7M 2.3M 450K" at bounding box center [574, 243] width 636 height 296
click at [481, 272] on div "493K 625K 950K 115K 375K 490K 399K 2.7M 2.3M 450K" at bounding box center [574, 243] width 636 height 296
